Goal: Task Accomplishment & Management: Use online tool/utility

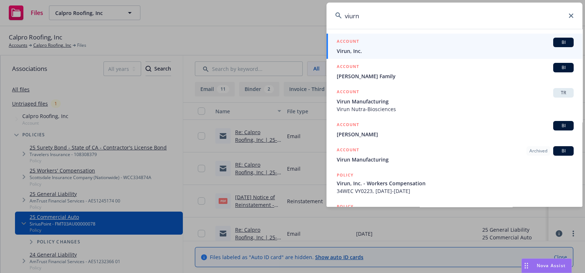
type input "viurn"
click at [382, 43] on div "ACCOUNT BI" at bounding box center [455, 43] width 237 height 10
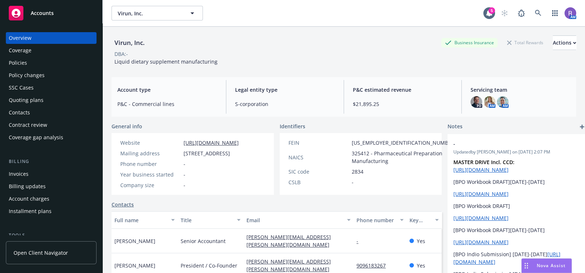
click at [32, 102] on div "Quoting plans" at bounding box center [26, 100] width 35 height 12
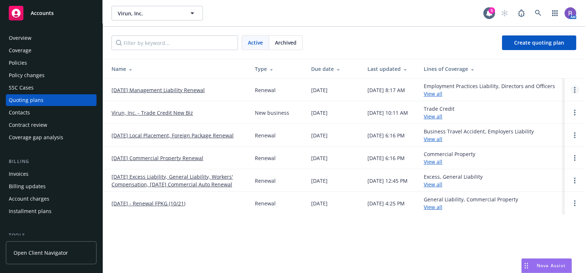
click at [576, 90] on link "Open options" at bounding box center [574, 90] width 9 height 9
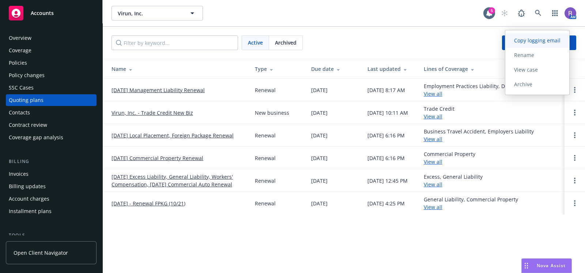
click at [528, 39] on span "Copy logging email" at bounding box center [537, 40] width 64 height 7
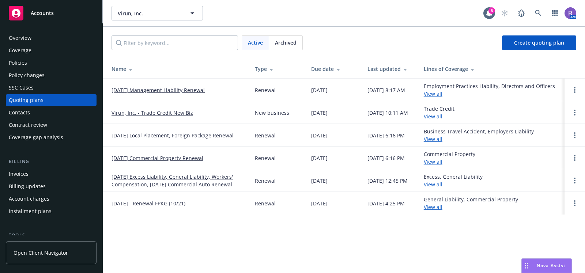
click at [42, 39] on div "Overview" at bounding box center [51, 38] width 85 height 12
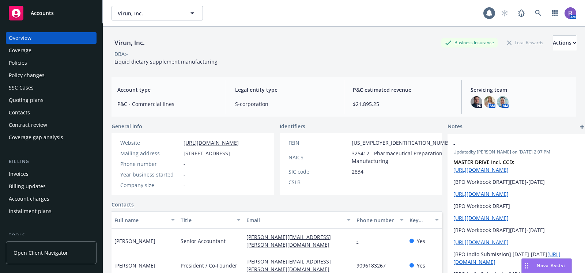
click at [261, 41] on div "Virun, Inc. Business Insurance Total Rewards Actions" at bounding box center [343, 42] width 465 height 15
